Goal: Task Accomplishment & Management: Manage account settings

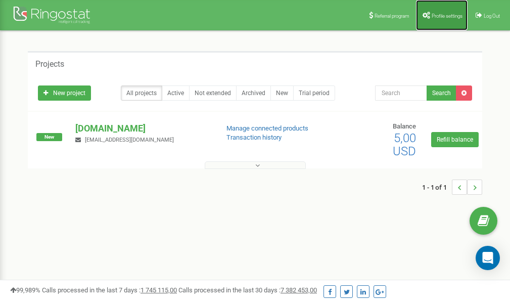
click at [442, 13] on span "Profile settings" at bounding box center [446, 16] width 31 height 6
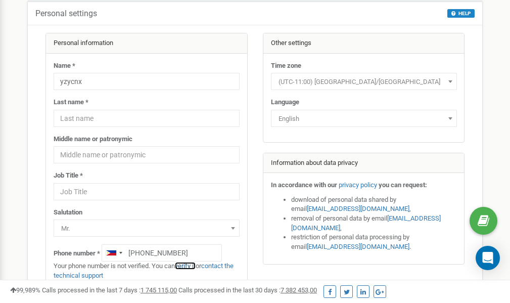
click at [190, 265] on link "verify it" at bounding box center [185, 266] width 21 height 8
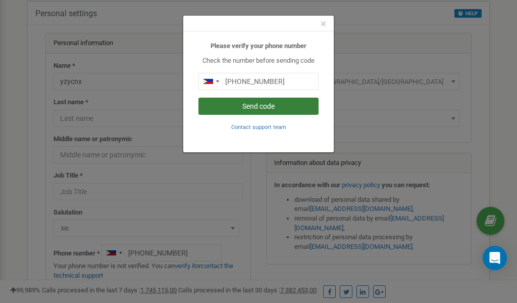
click at [259, 106] on button "Send code" at bounding box center [259, 105] width 120 height 17
